Goal: Check status

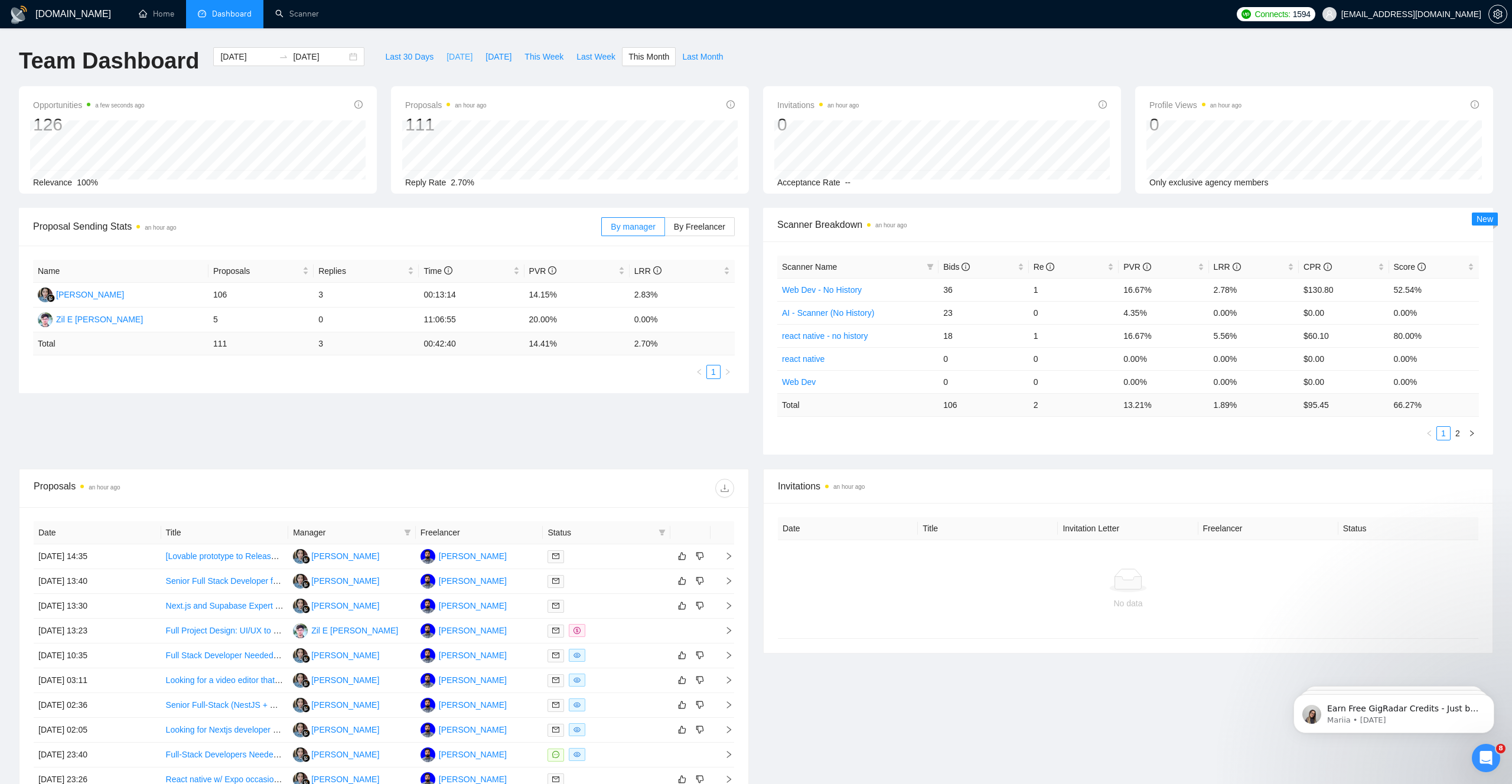
click at [451, 56] on span "[DATE]" at bounding box center [459, 57] width 26 height 13
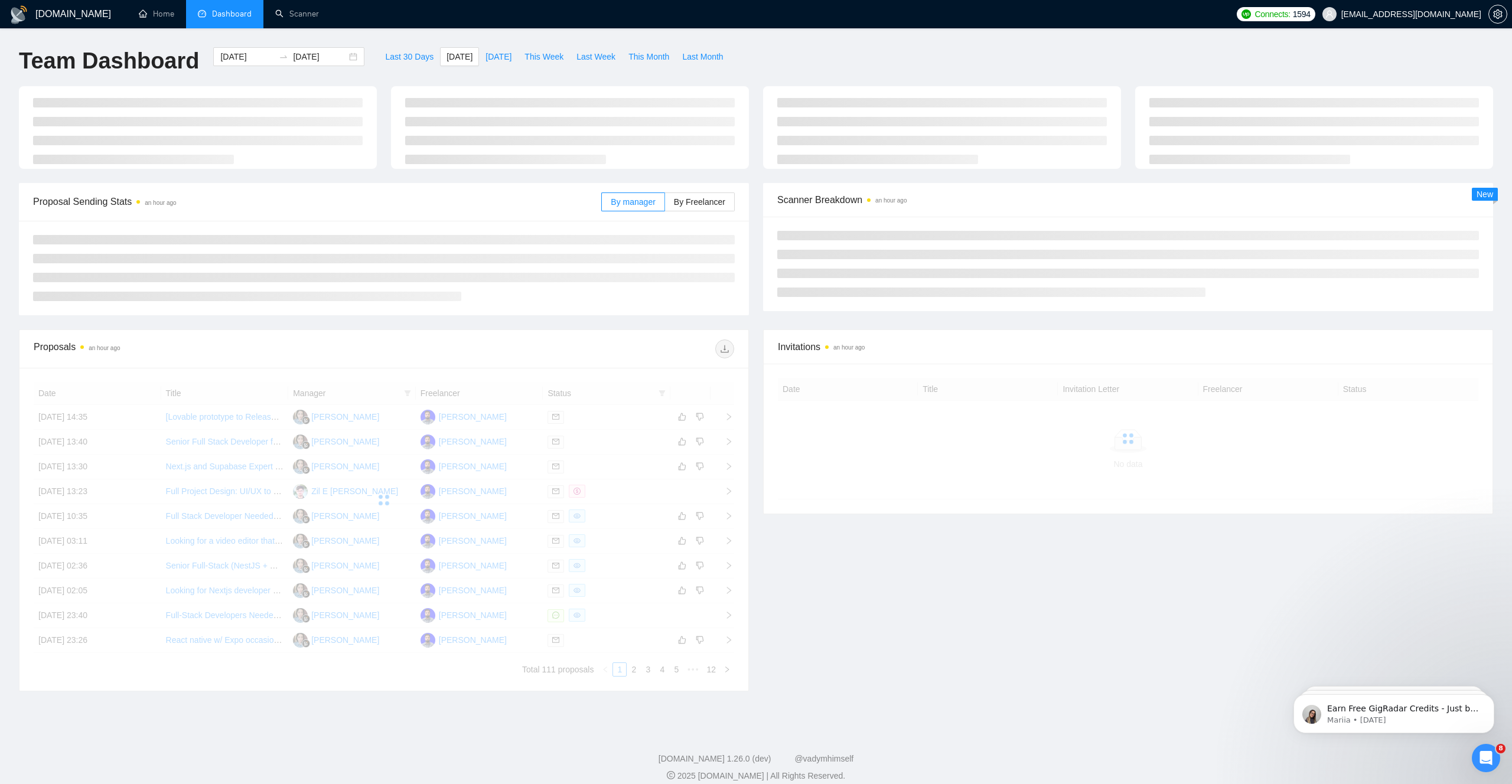
type input "2025-09-08"
